Goal: Task Accomplishment & Management: Manage account settings

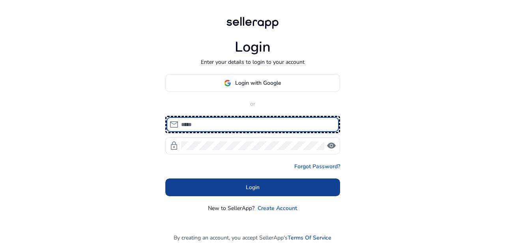
type input "**********"
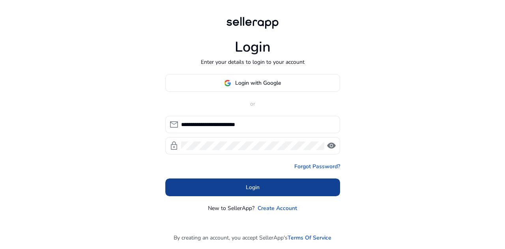
click at [302, 187] on span at bounding box center [252, 187] width 175 height 19
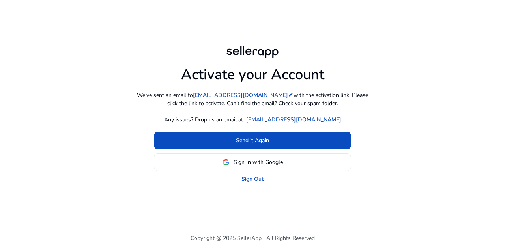
click at [268, 155] on span at bounding box center [252, 162] width 196 height 19
